Goal: Task Accomplishment & Management: Manage account settings

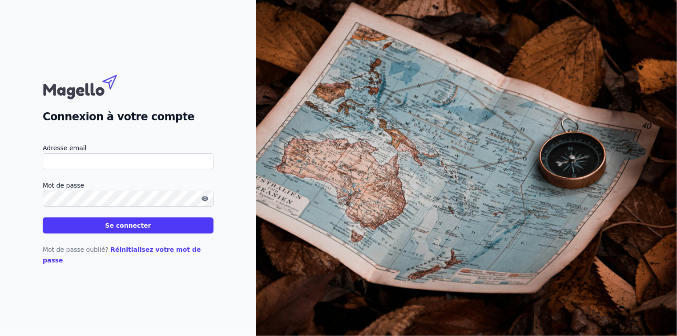
click at [146, 164] on input "Adresse email" at bounding box center [128, 161] width 171 height 16
type input "info@accoges.be"
click at [141, 232] on button "Se connecter" at bounding box center [128, 225] width 171 height 16
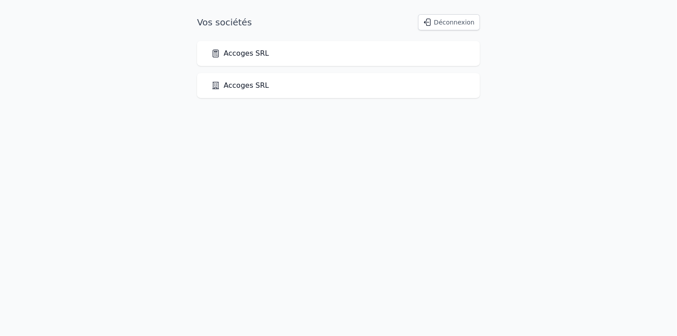
click at [247, 55] on link "Accoges SRL" at bounding box center [240, 53] width 58 height 11
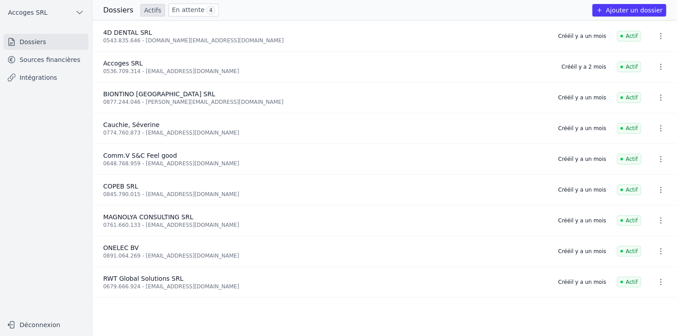
click at [61, 61] on link "Sources financières" at bounding box center [46, 60] width 85 height 16
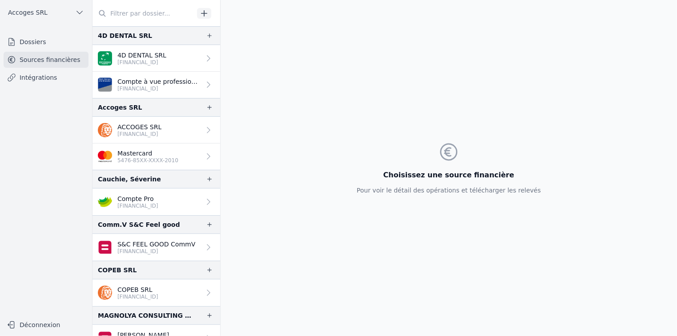
click at [141, 128] on p "ACCOGES SRL" at bounding box center [139, 126] width 44 height 9
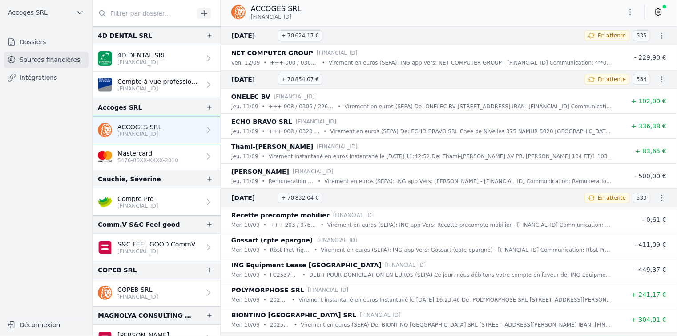
click at [28, 328] on button "Déconnexion" at bounding box center [46, 324] width 85 height 14
